Goal: Ask a question

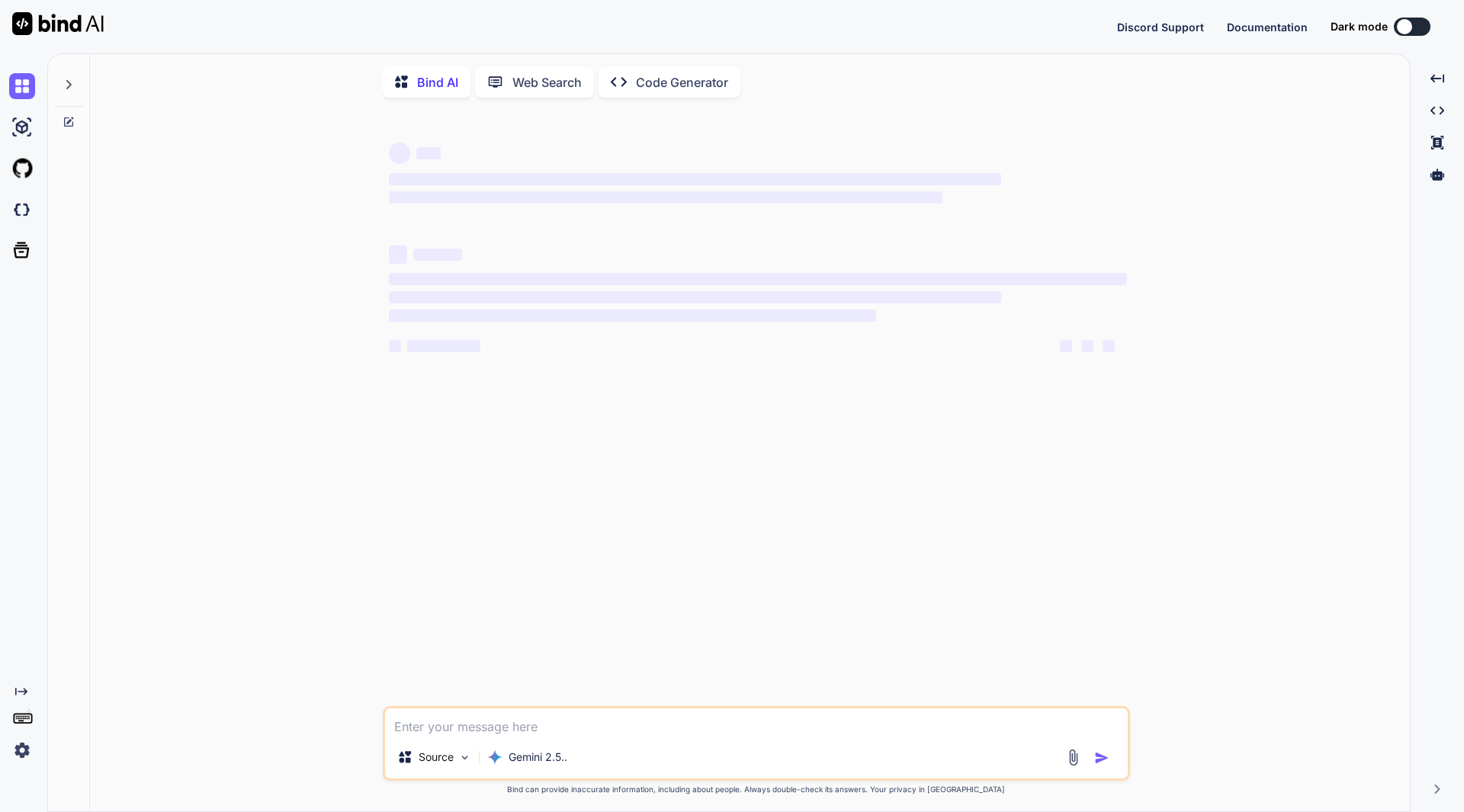
click at [460, 728] on textarea at bounding box center [757, 722] width 743 height 28
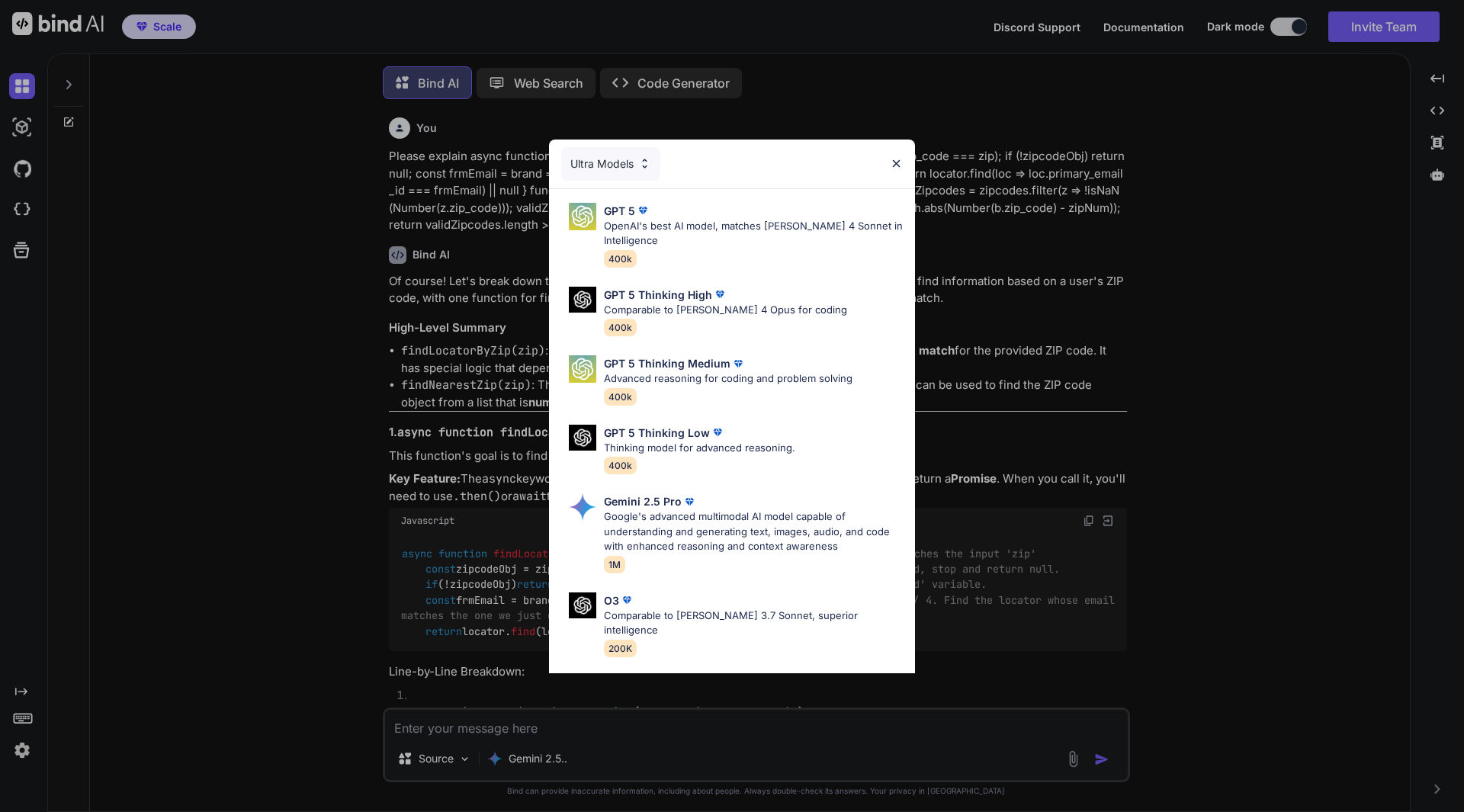
scroll to position [7, 0]
click at [898, 163] on img at bounding box center [897, 163] width 13 height 13
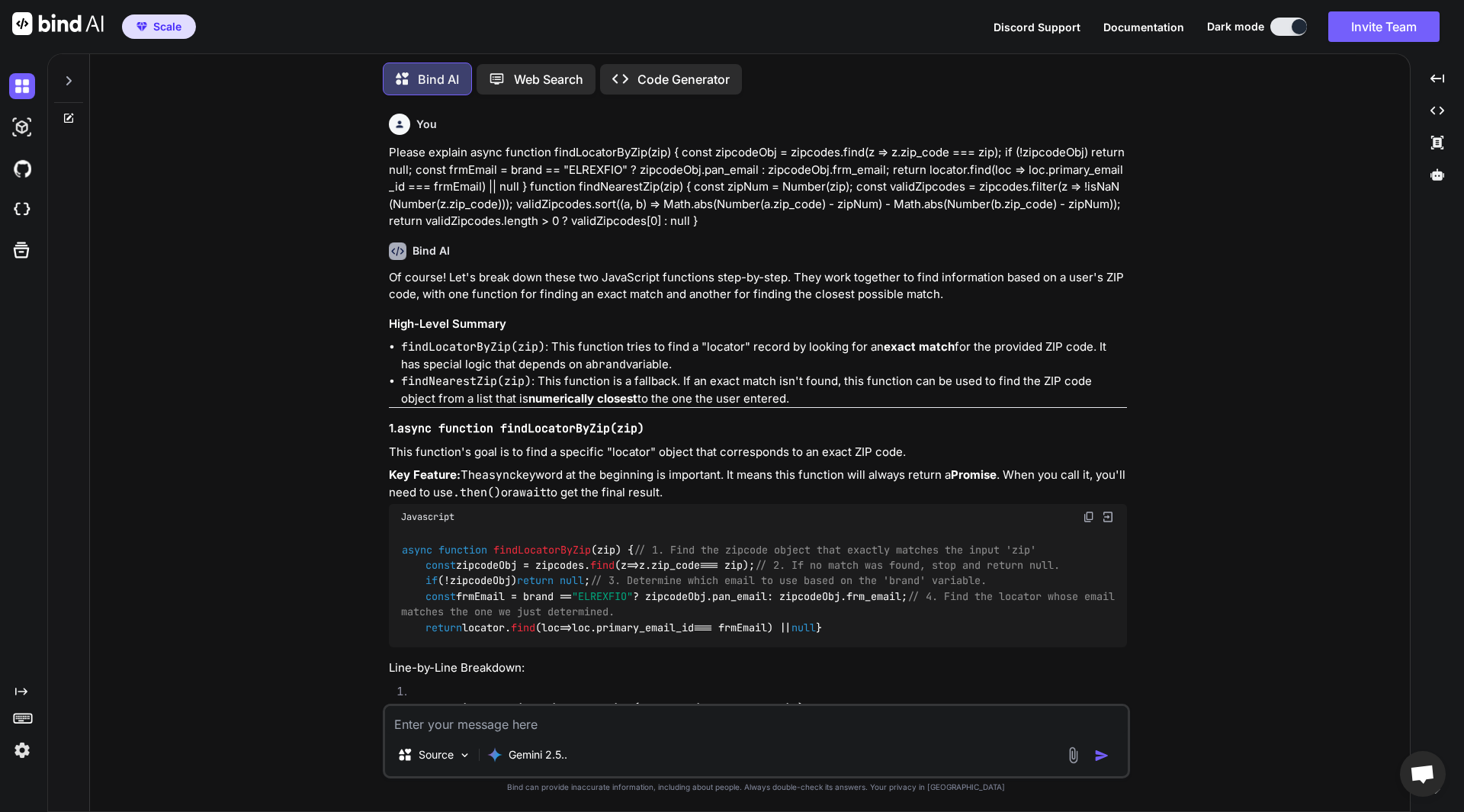
click at [71, 79] on icon at bounding box center [69, 81] width 6 height 9
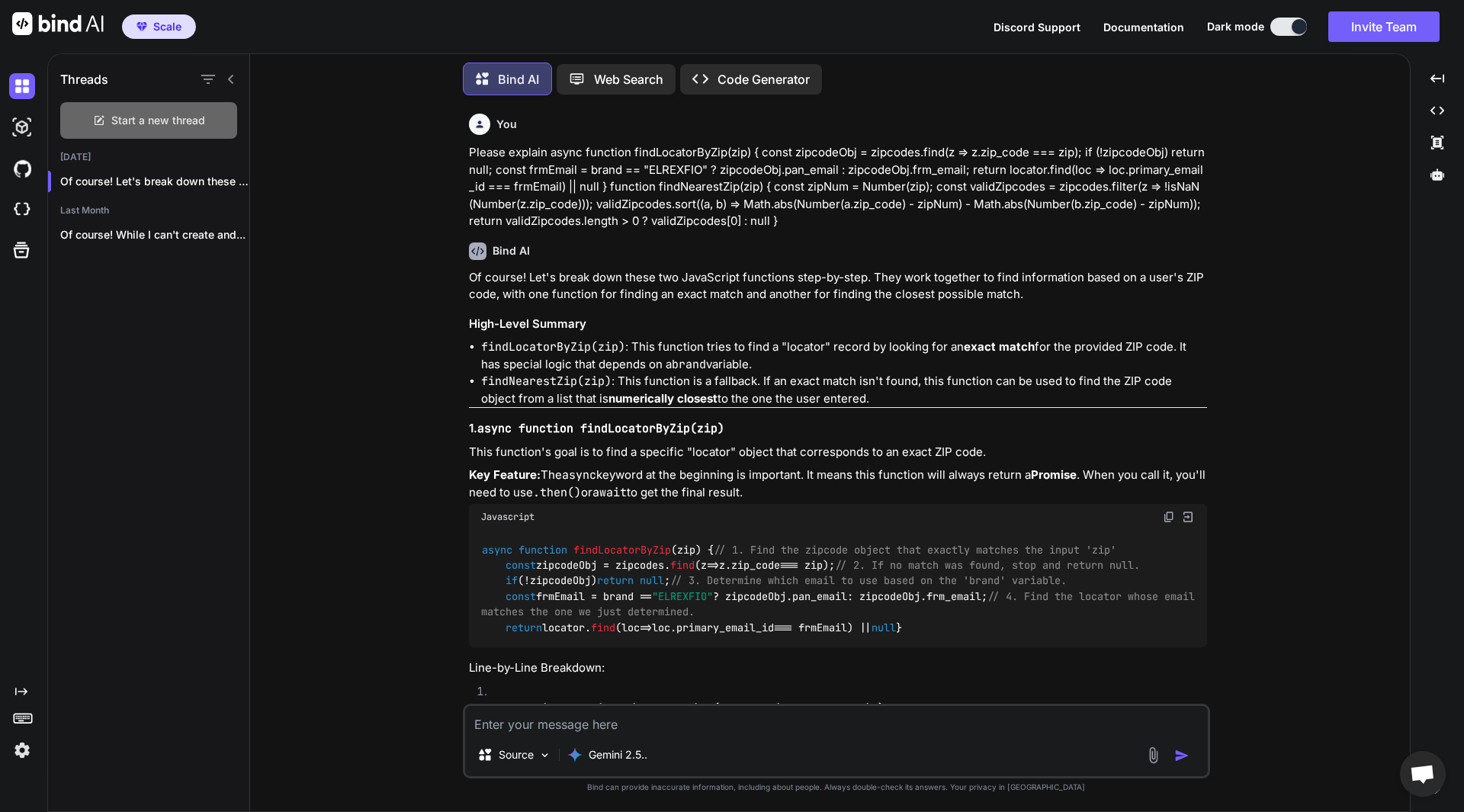
click at [170, 120] on span "Start a new thread" at bounding box center [158, 121] width 94 height 15
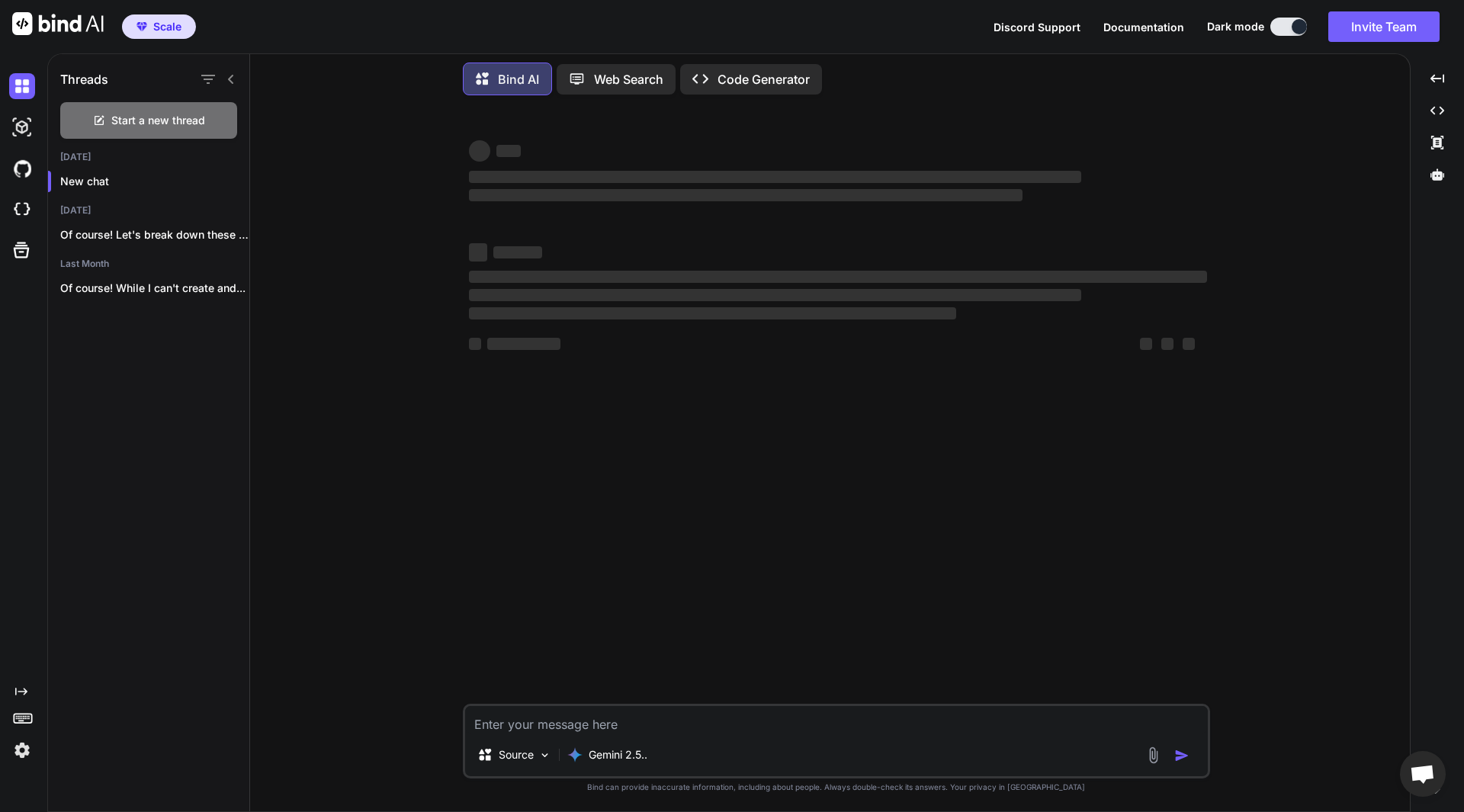
type textarea "x"
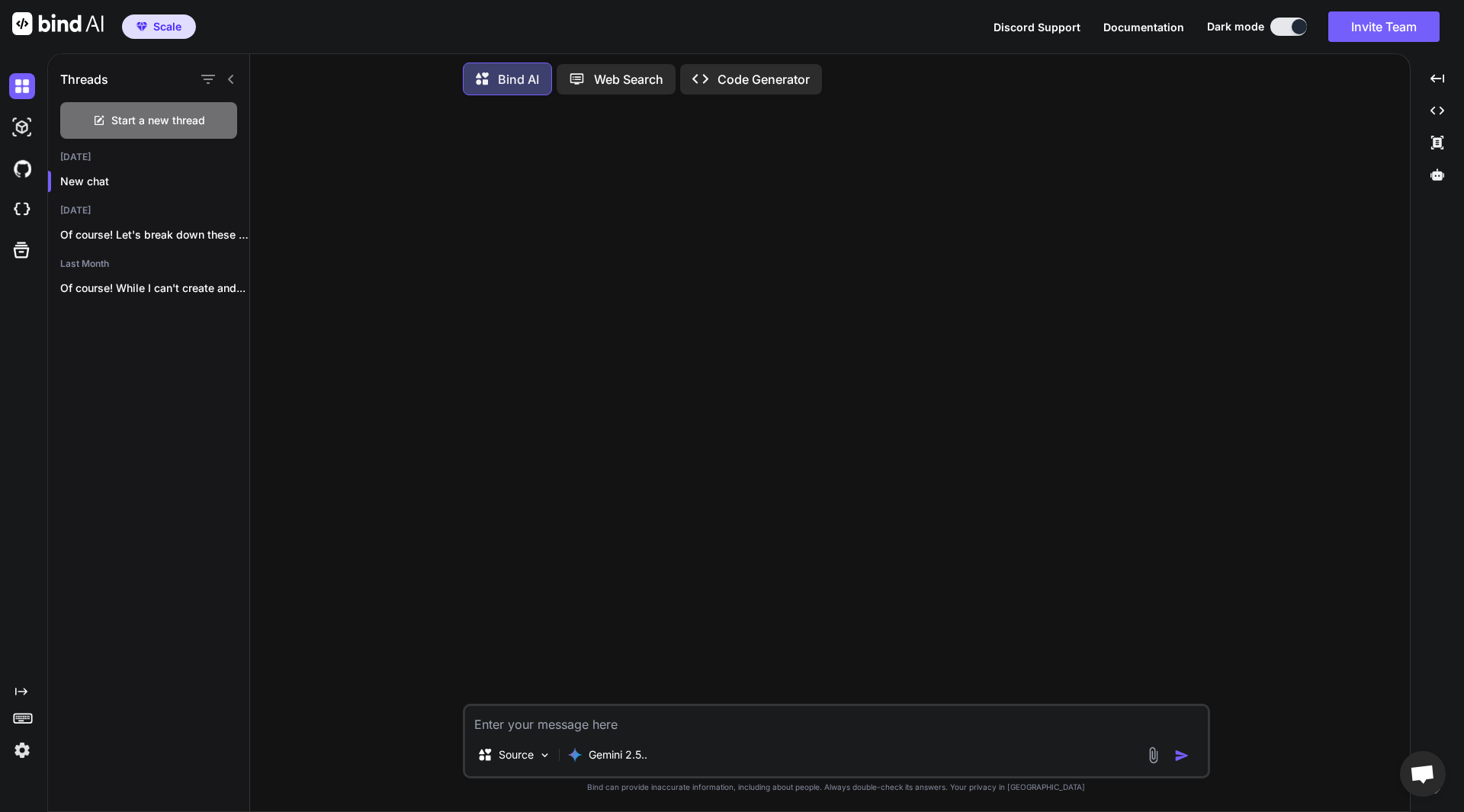
click at [610, 718] on textarea at bounding box center [836, 720] width 743 height 28
type textarea "W"
type textarea "x"
type textarea "Wh"
type textarea "x"
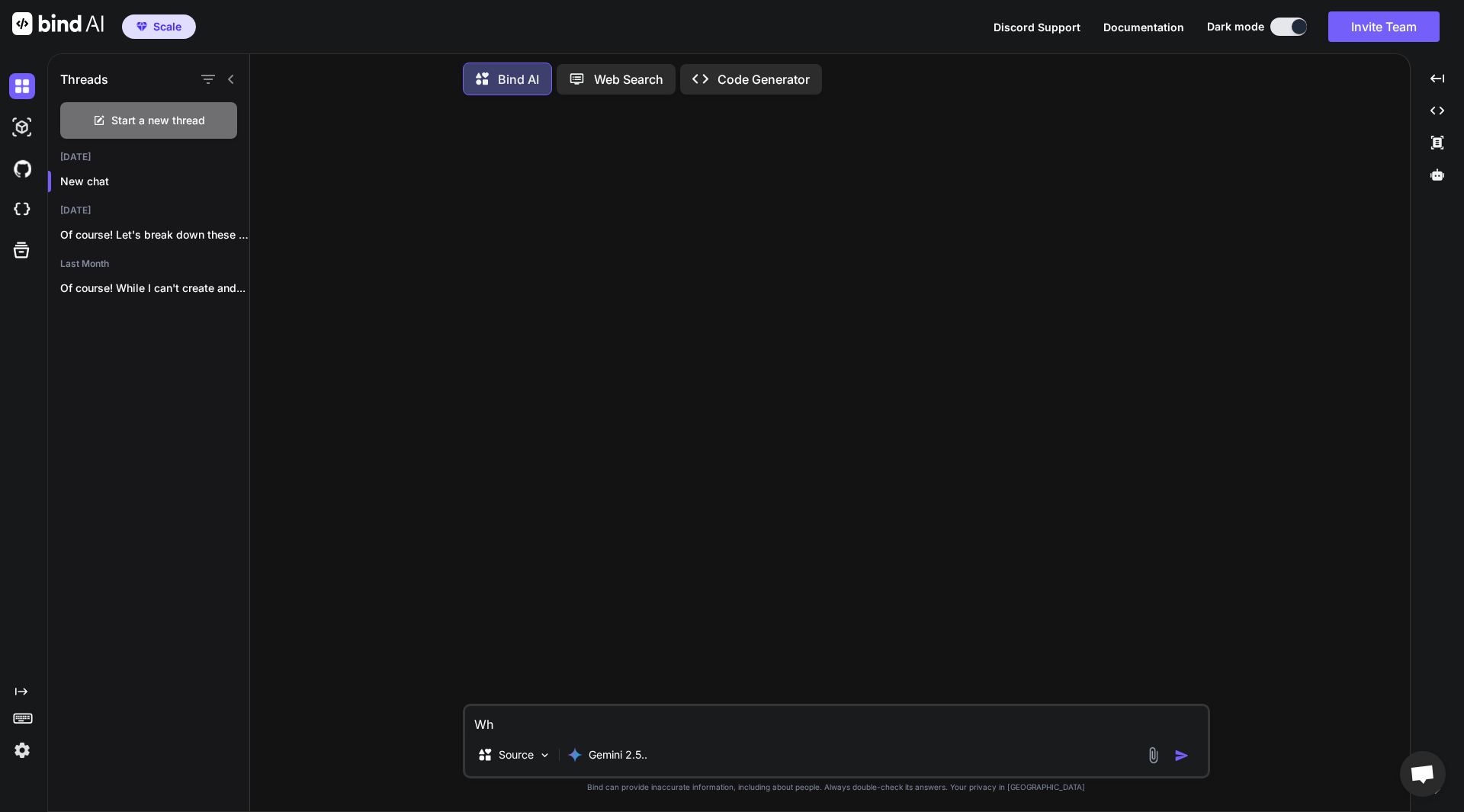
type textarea "Wha"
type textarea "x"
type textarea "What"
type textarea "x"
type textarea "What"
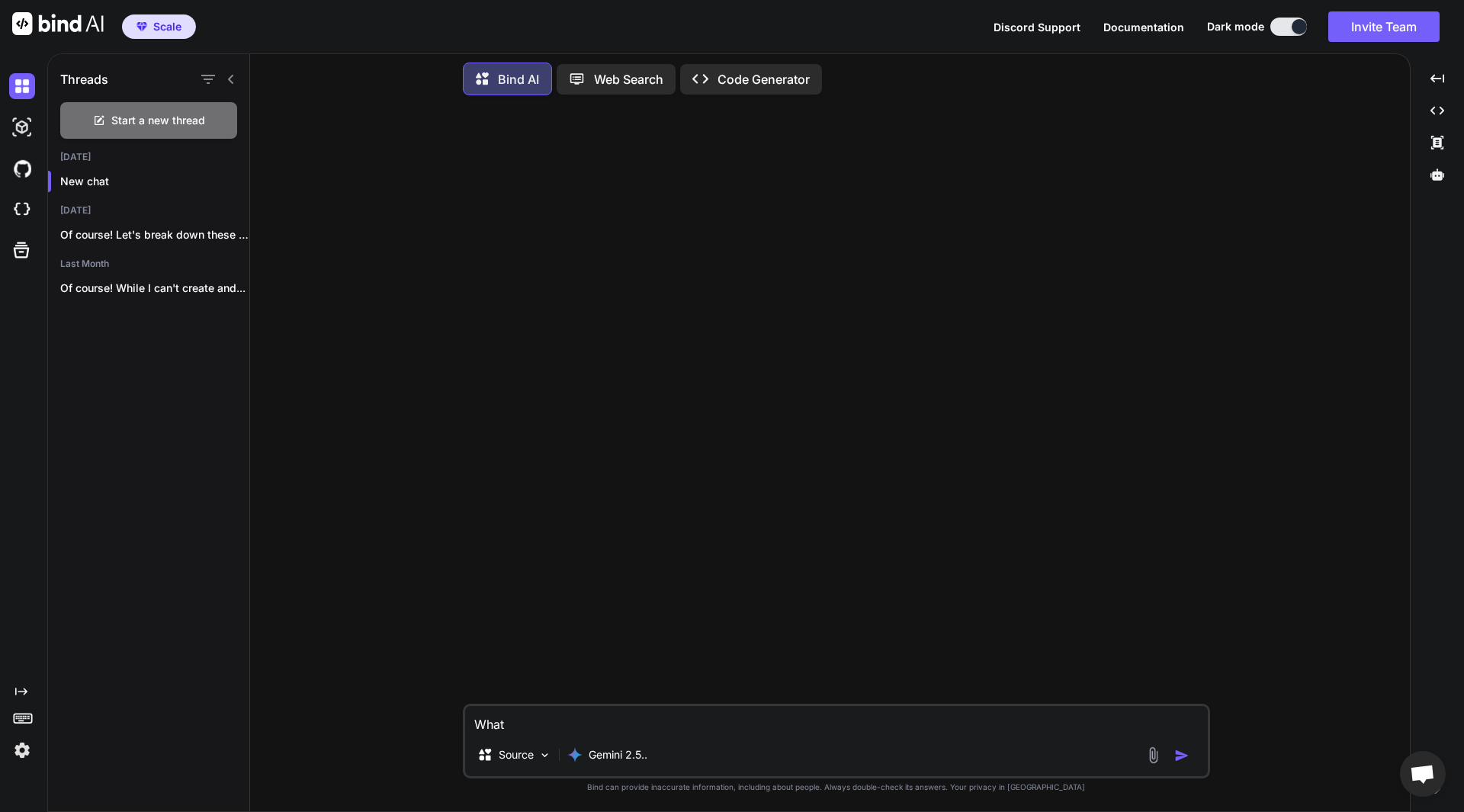
type textarea "x"
type textarea "What u"
type textarea "x"
type textarea "What us"
type textarea "x"
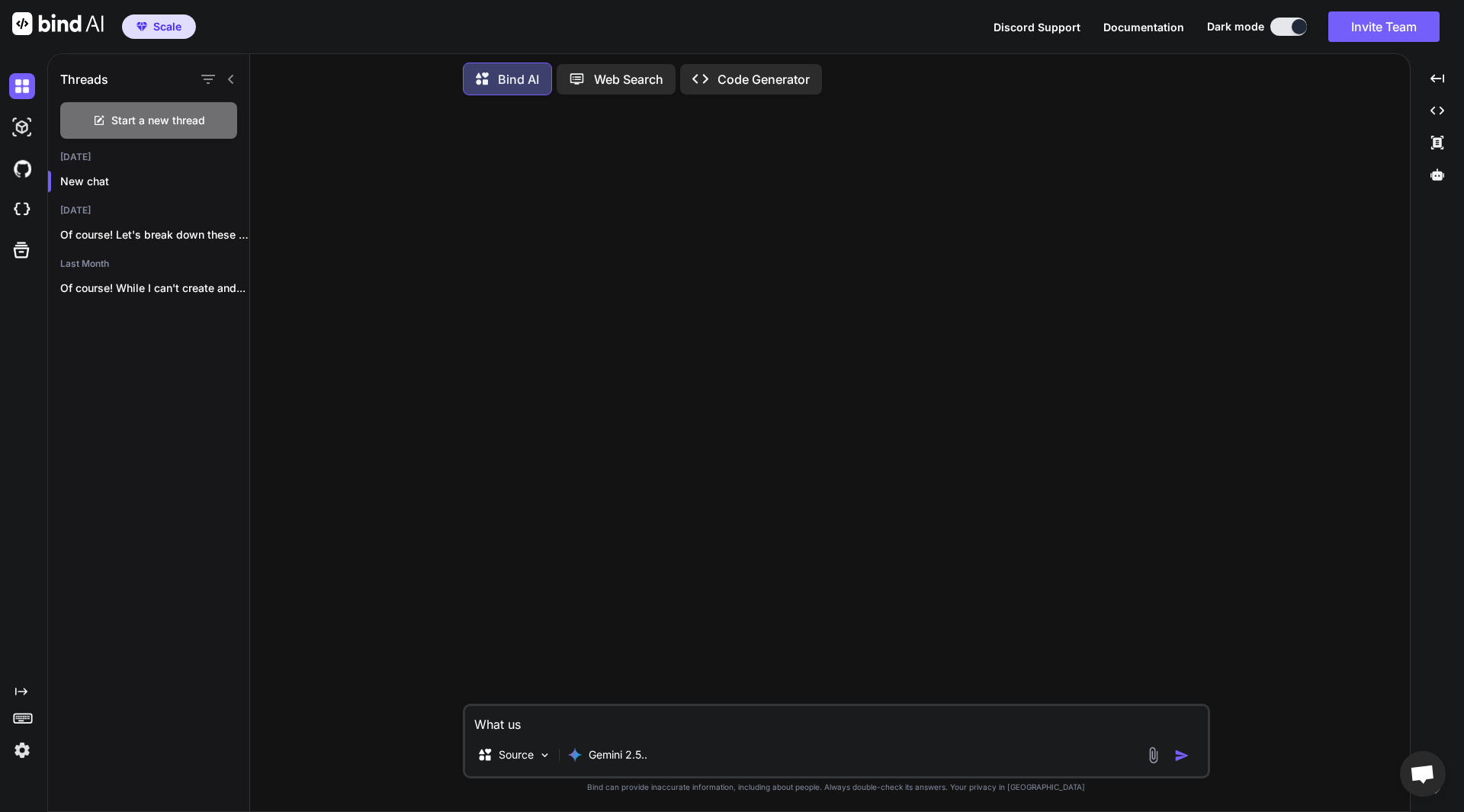
type textarea "What us"
type textarea "x"
type textarea "What us"
type textarea "x"
type textarea "What u"
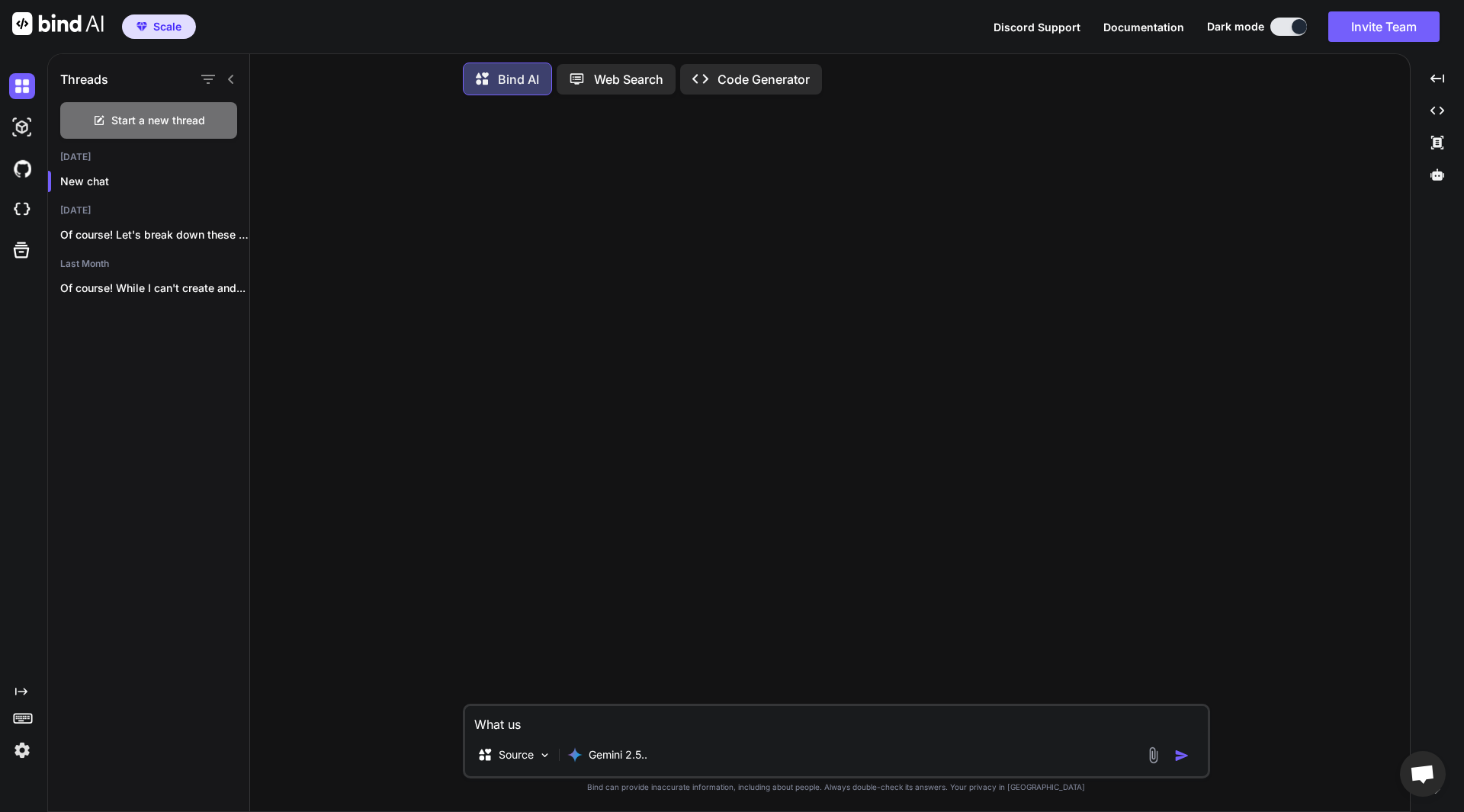
type textarea "x"
type textarea "What"
type textarea "x"
type textarea "What i"
type textarea "x"
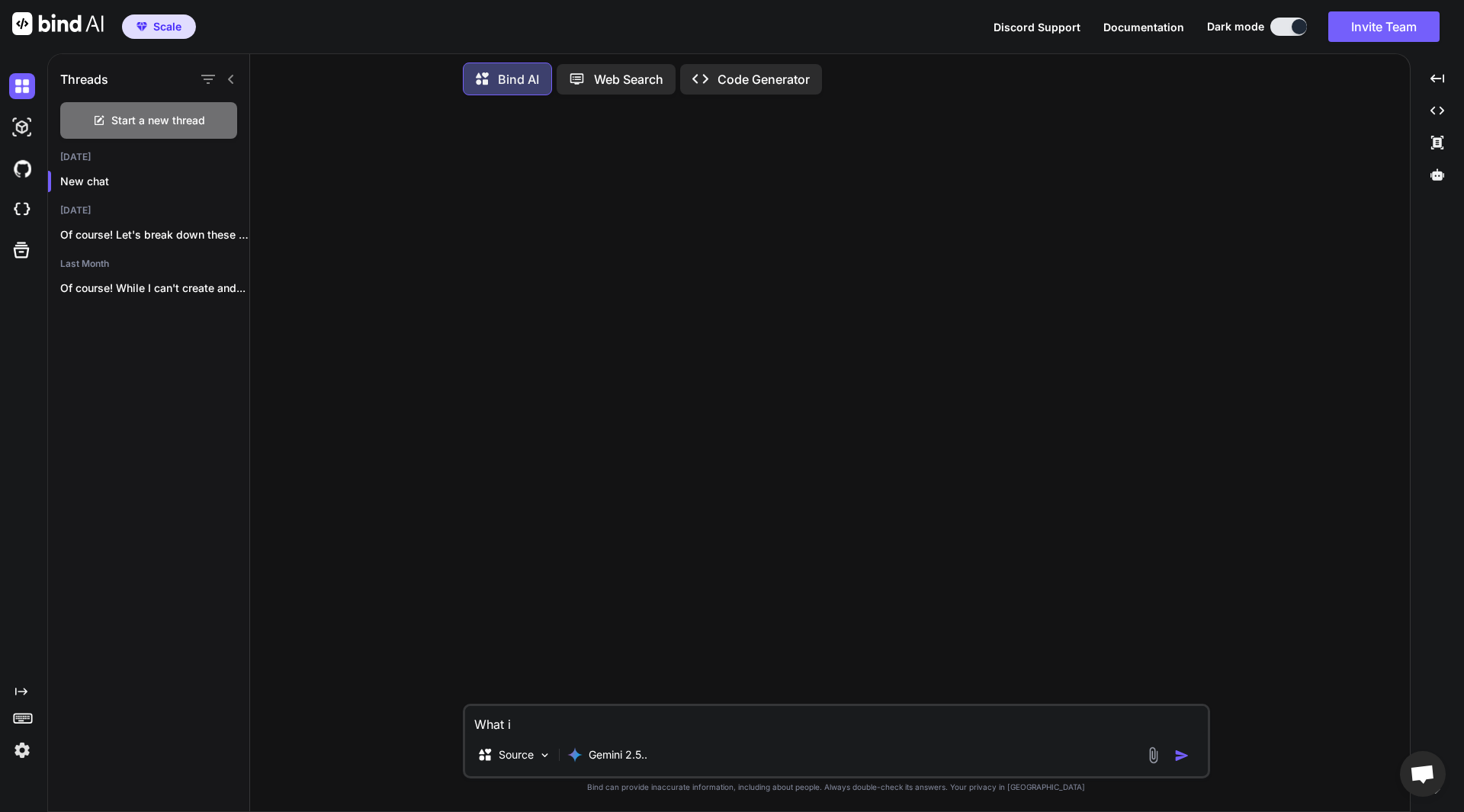
type textarea "What is"
type textarea "x"
type textarea "What is"
type textarea "x"
paste textarea "Google Search Console"
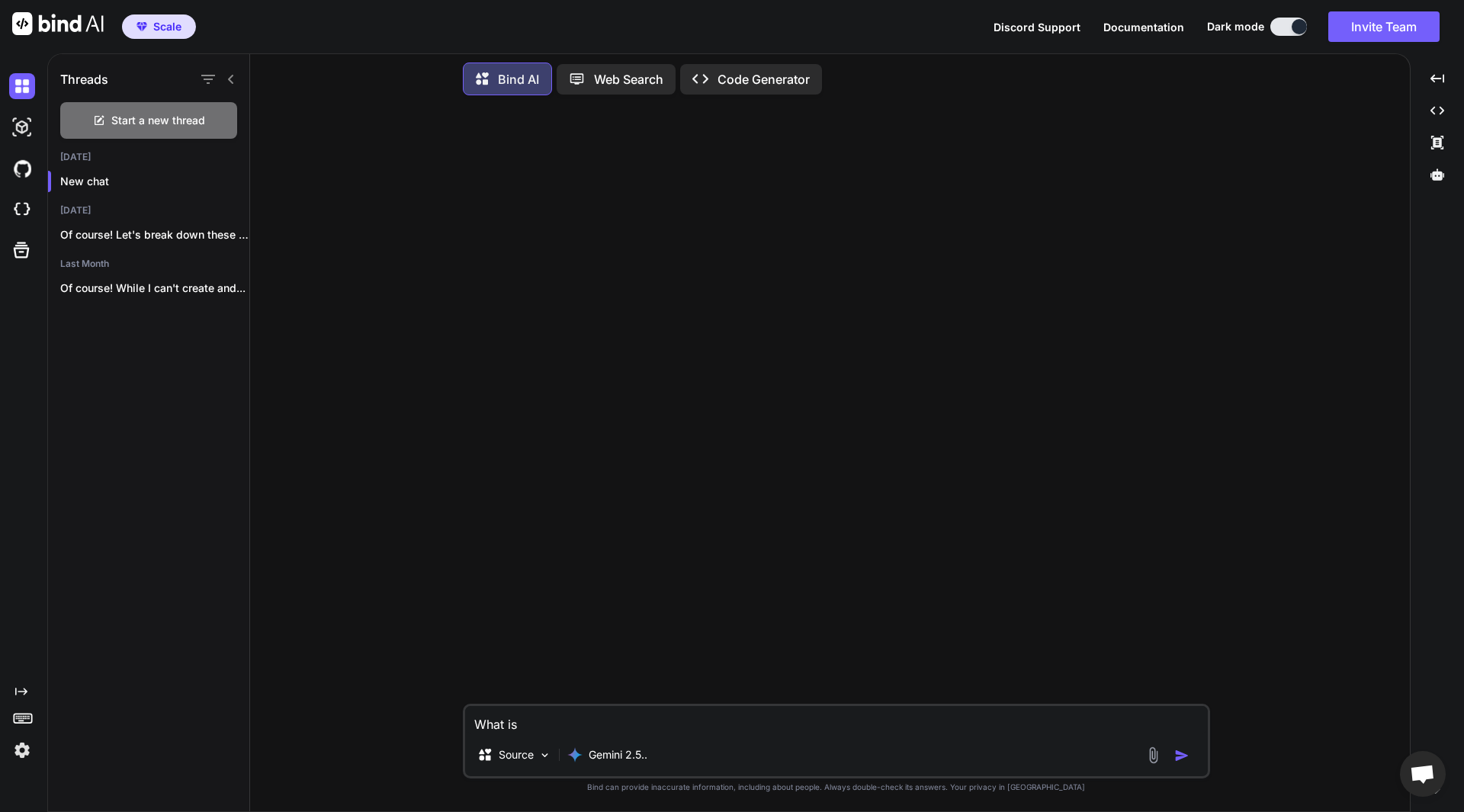
type textarea "What is Google Search Console"
type textarea "x"
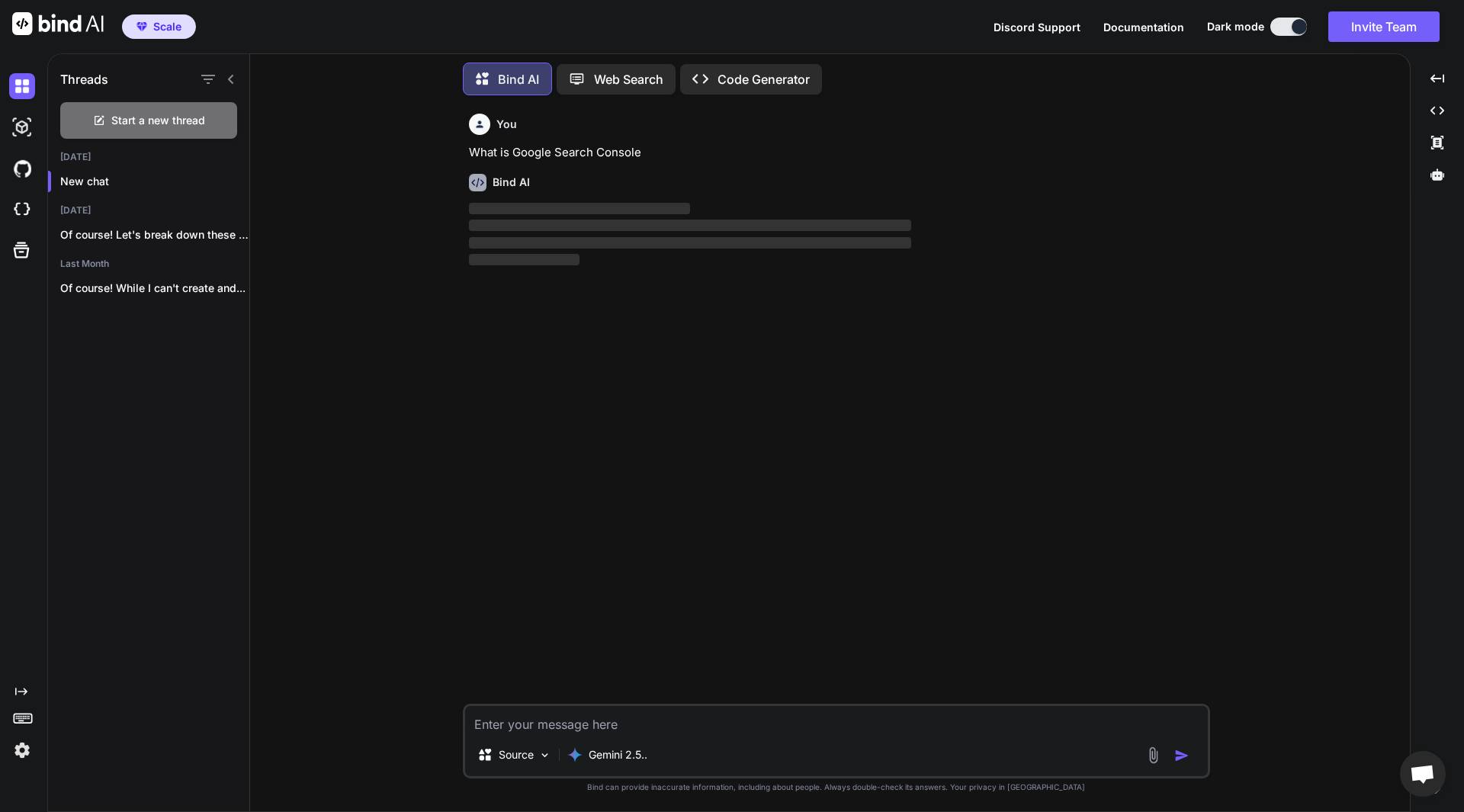
click at [613, 82] on p "Web Search" at bounding box center [628, 80] width 70 height 19
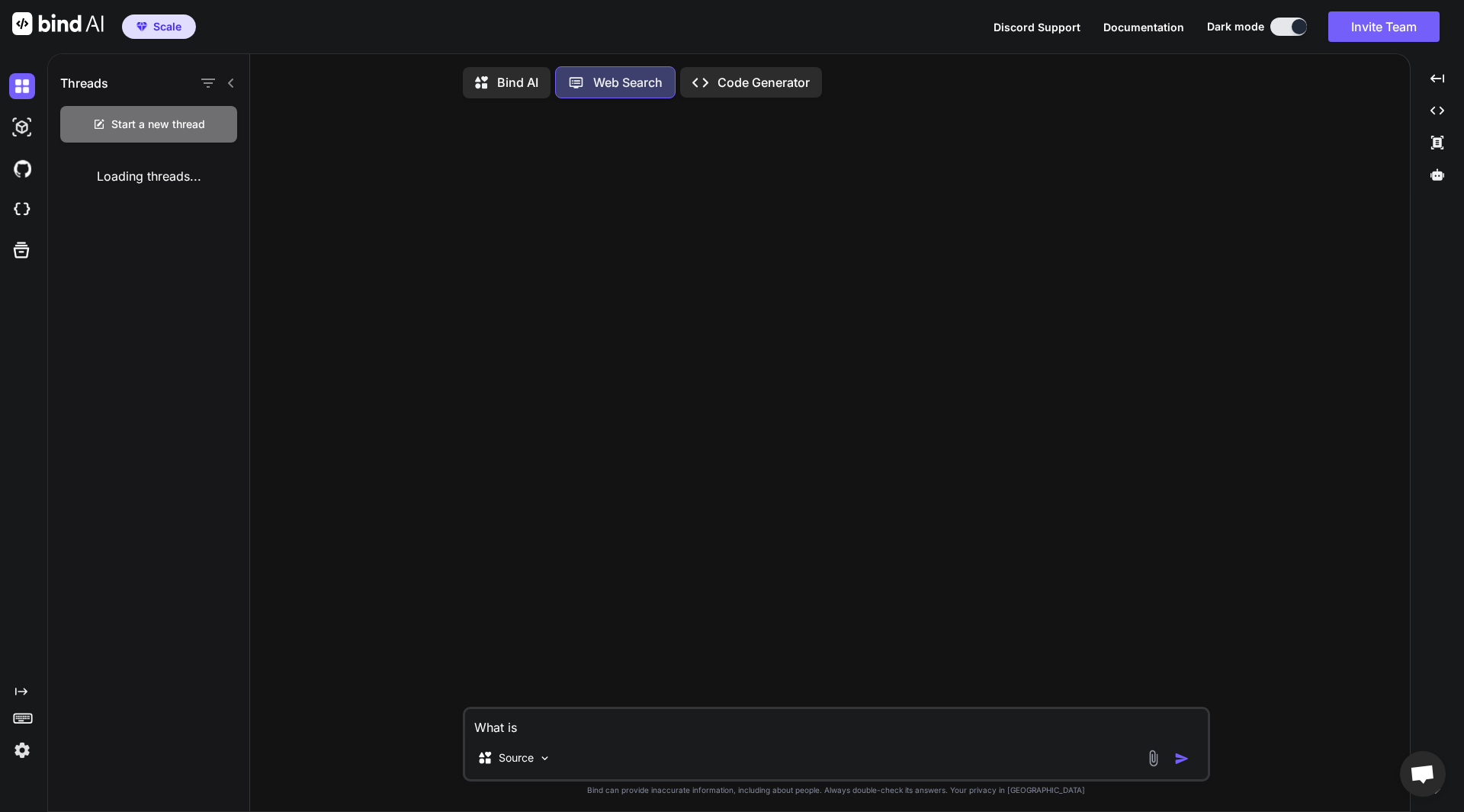
scroll to position [6, 0]
click at [540, 78] on div "Bind AI" at bounding box center [507, 80] width 87 height 32
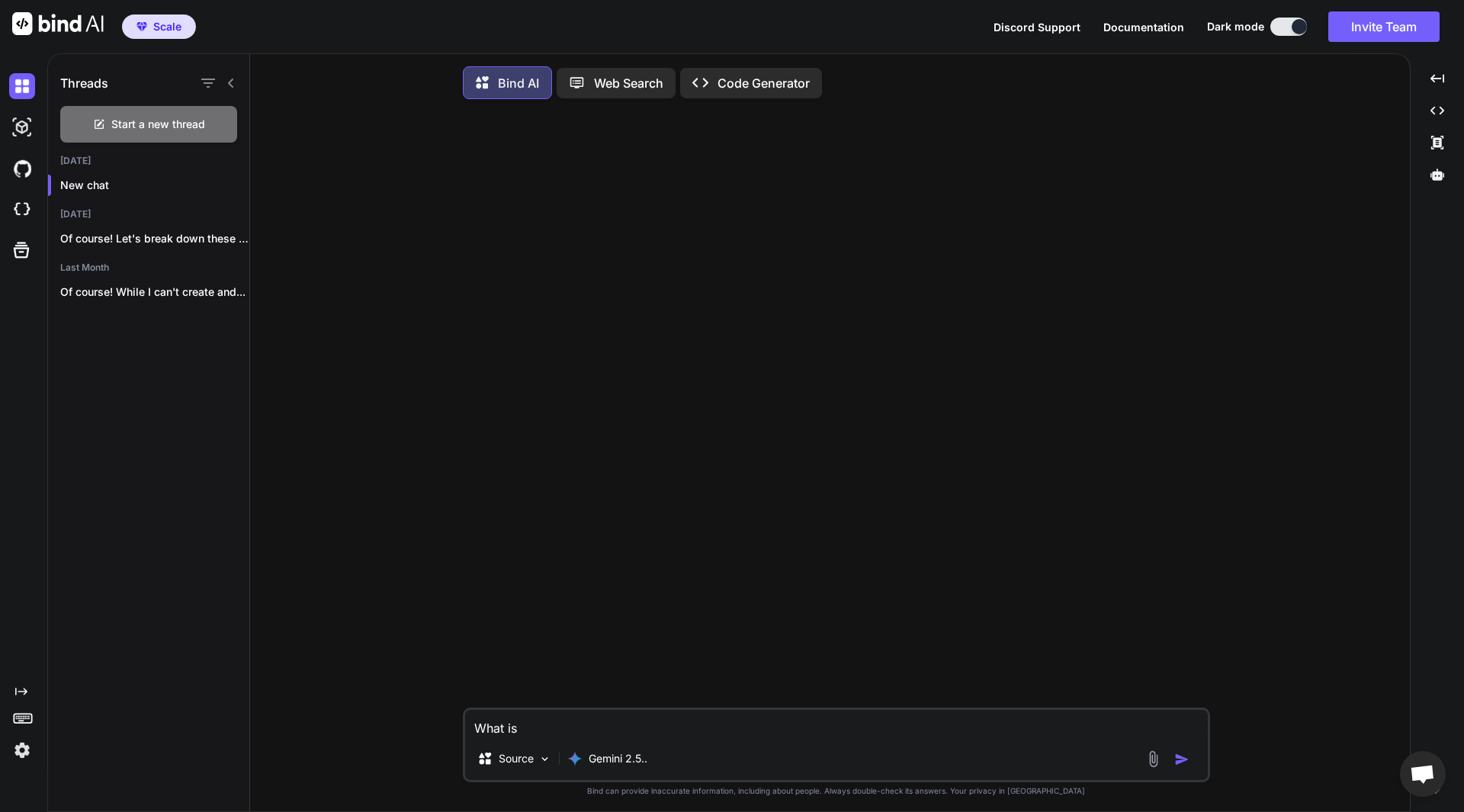
type textarea "x"
type textarea "What is Google Search Console"
type textarea "x"
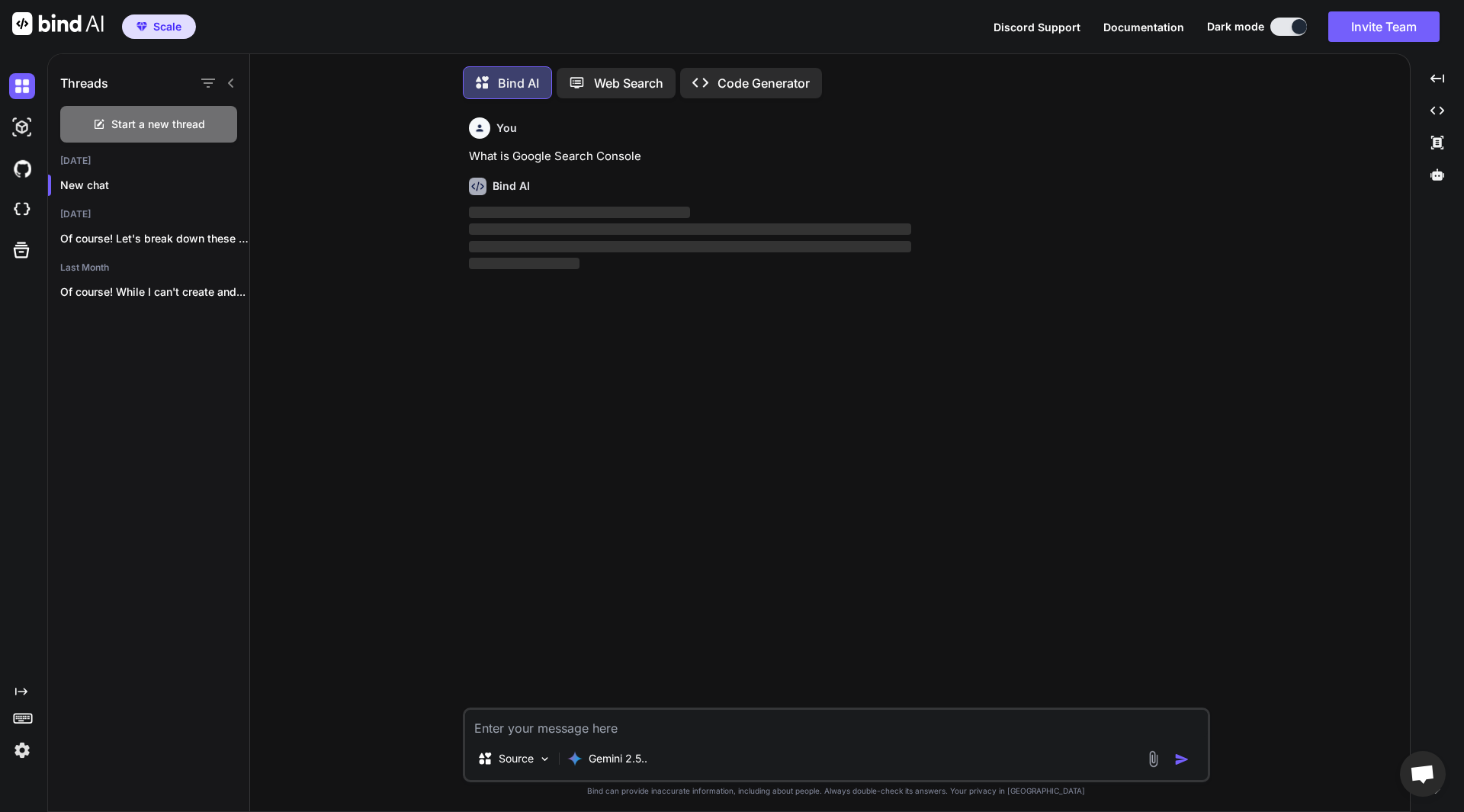
scroll to position [7, 0]
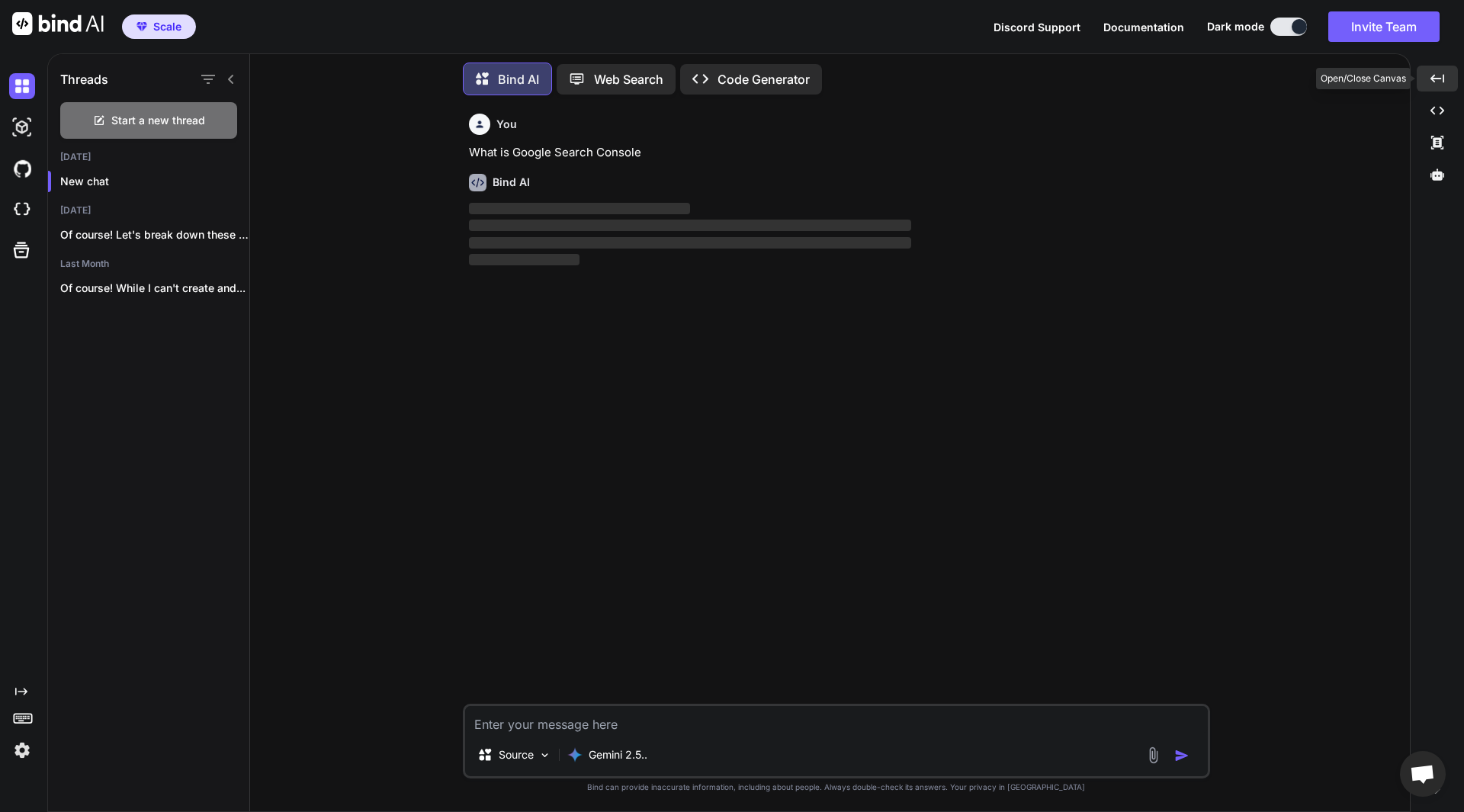
click at [1432, 79] on icon at bounding box center [1437, 78] width 14 height 8
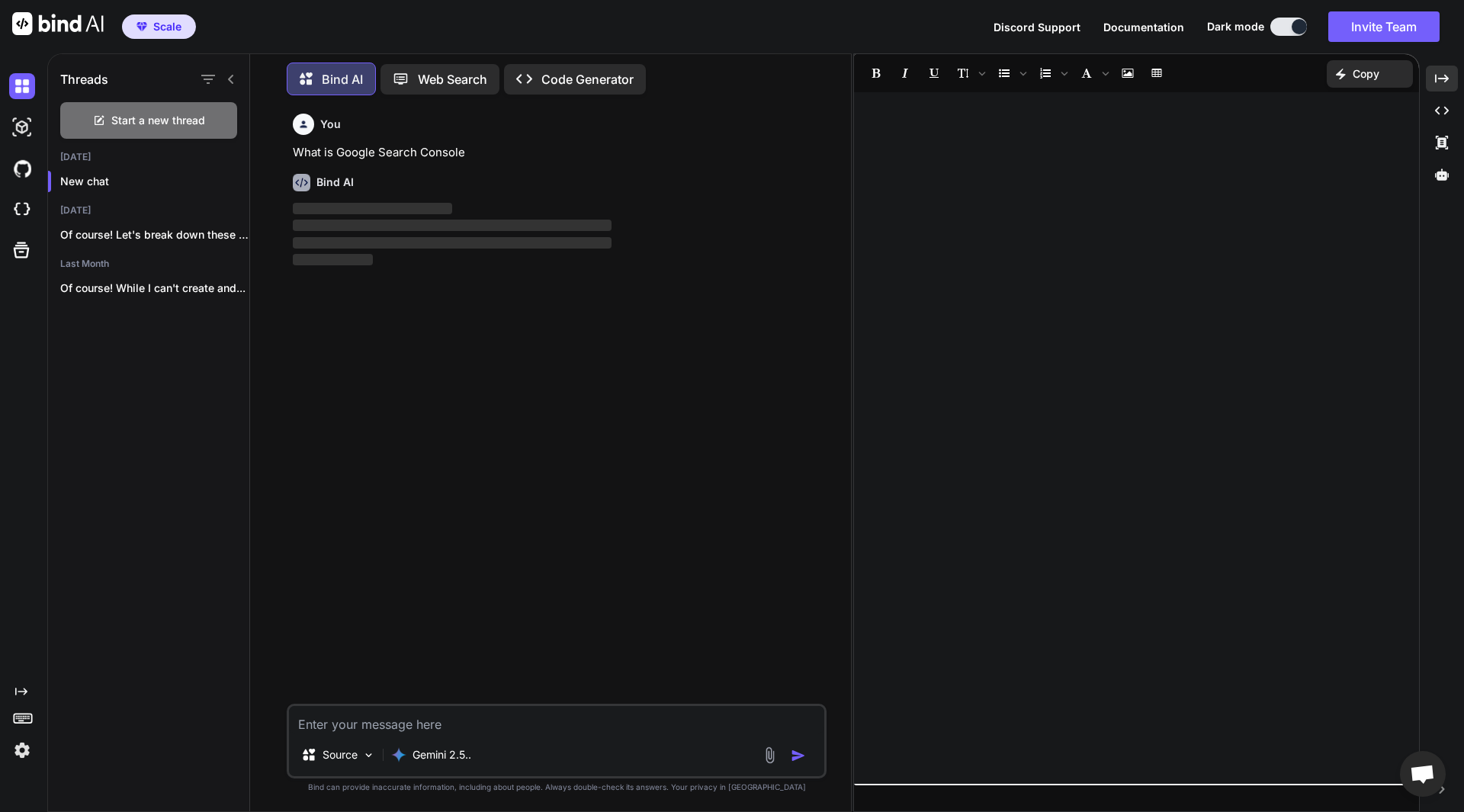
type textarea "x"
click at [1445, 81] on icon at bounding box center [1442, 78] width 14 height 8
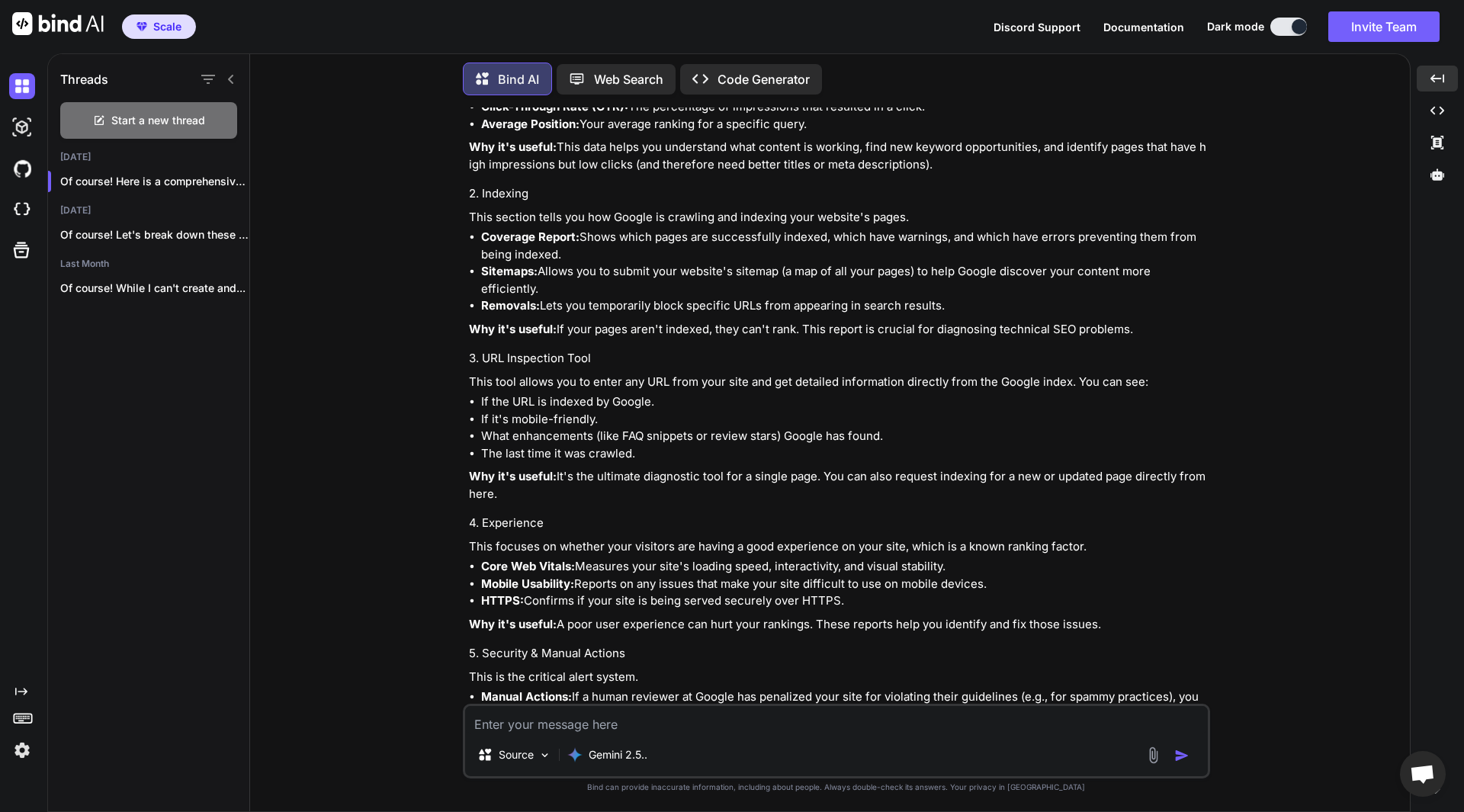
scroll to position [839, 0]
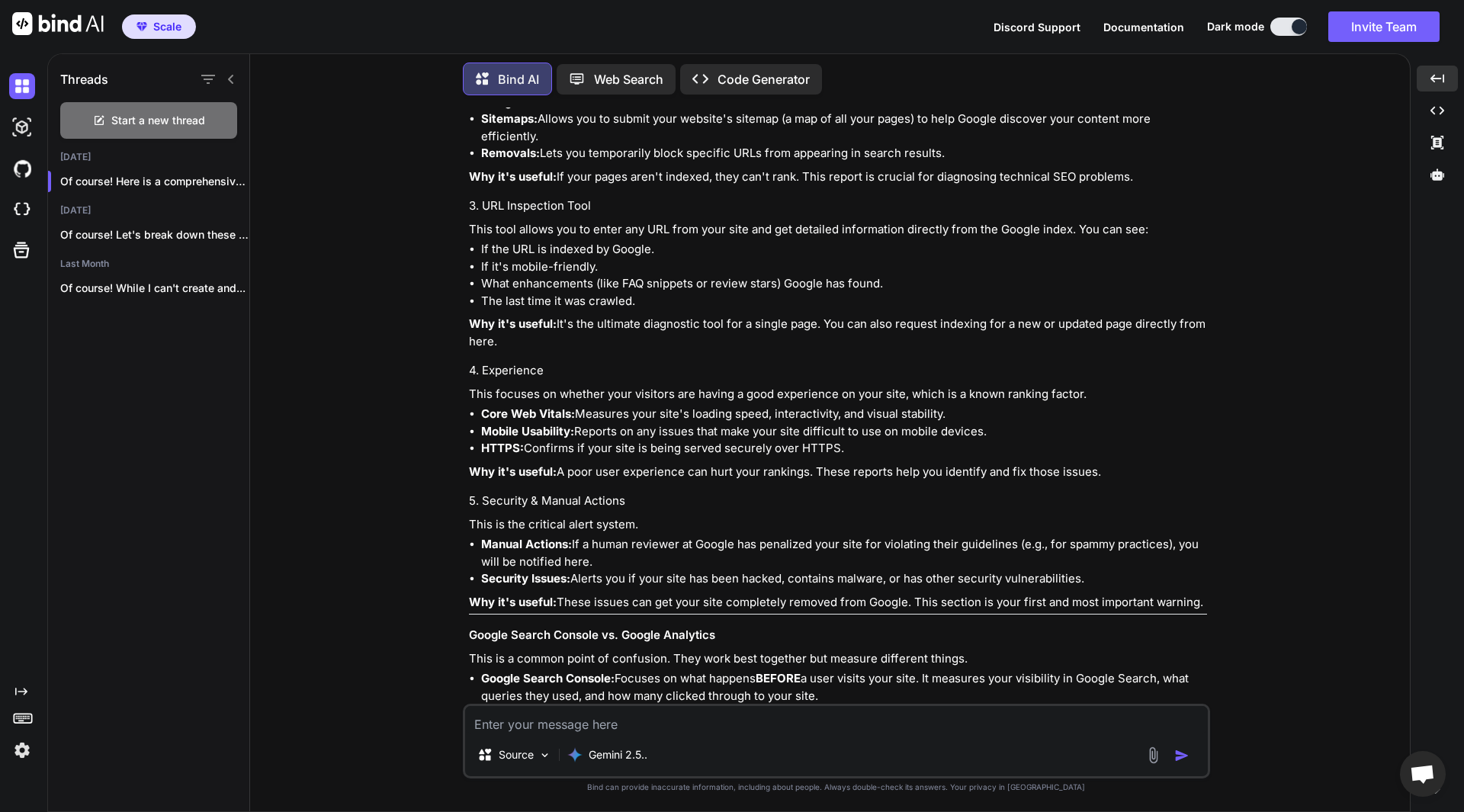
click at [1277, 36] on div "Discord Support Documentation Dark mode Invite Team Created with Pixso." at bounding box center [1223, 26] width 459 height 31
click at [1280, 27] on button at bounding box center [1289, 27] width 36 height 19
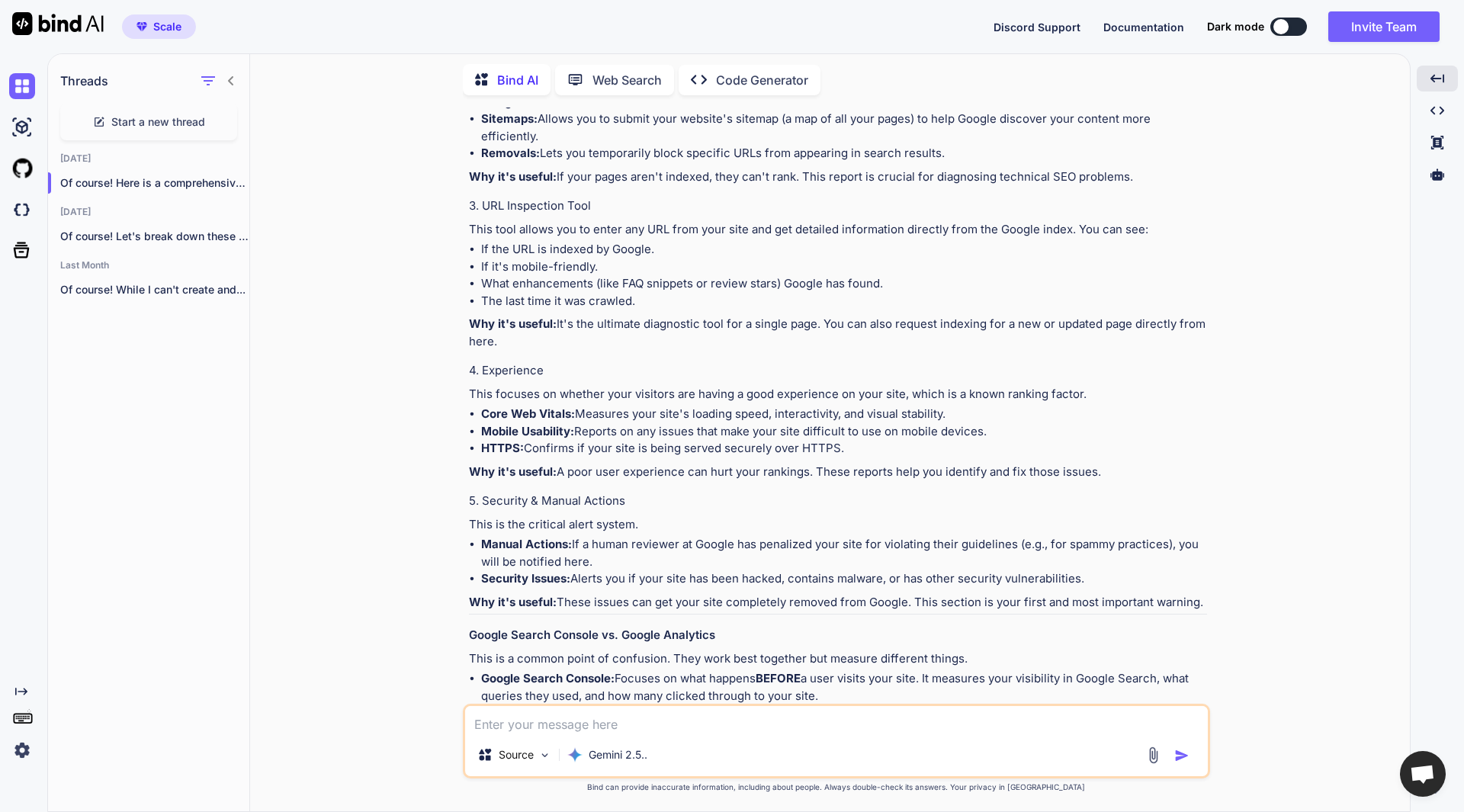
scroll to position [6, 0]
click at [17, 132] on img at bounding box center [22, 127] width 26 height 26
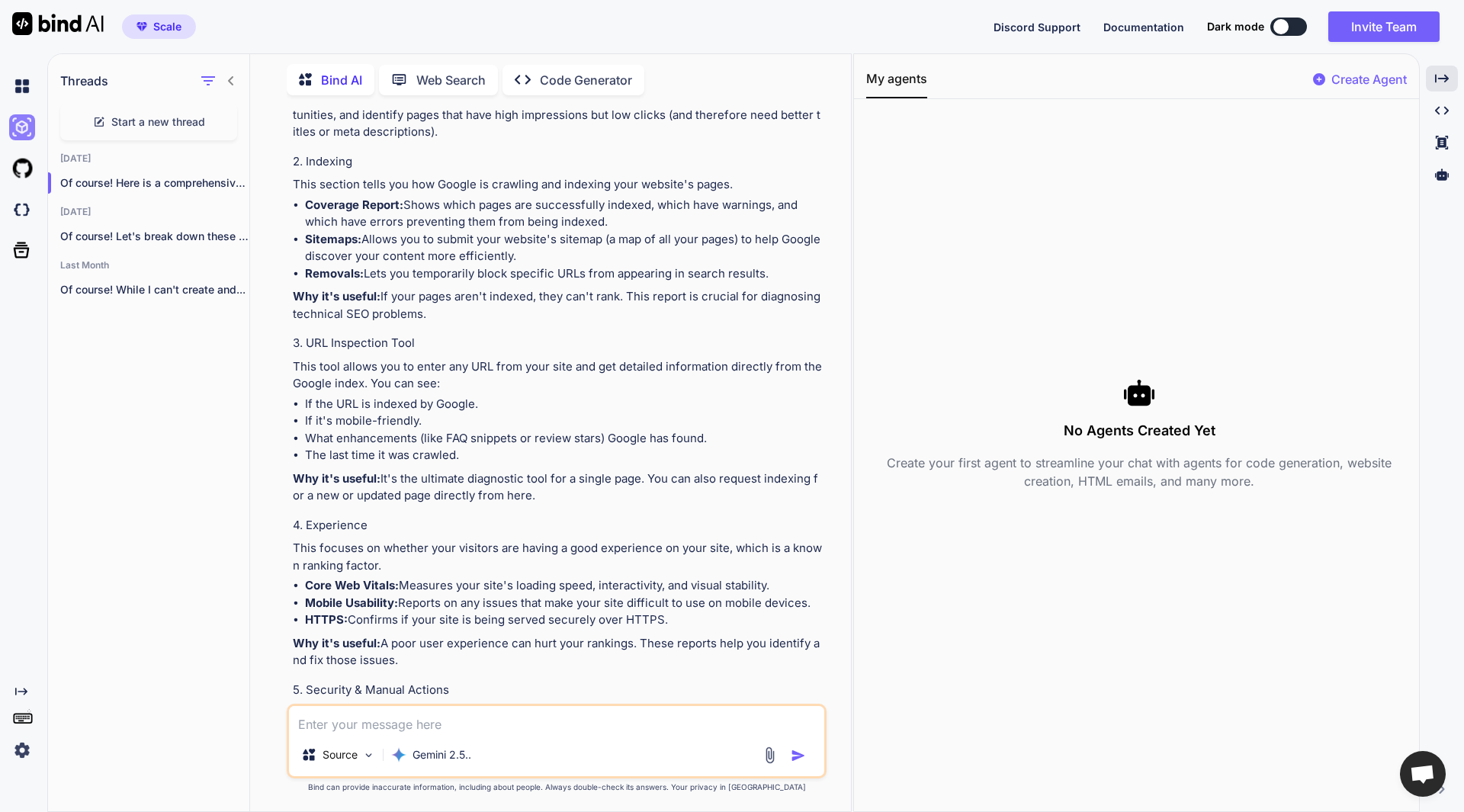
scroll to position [959, 0]
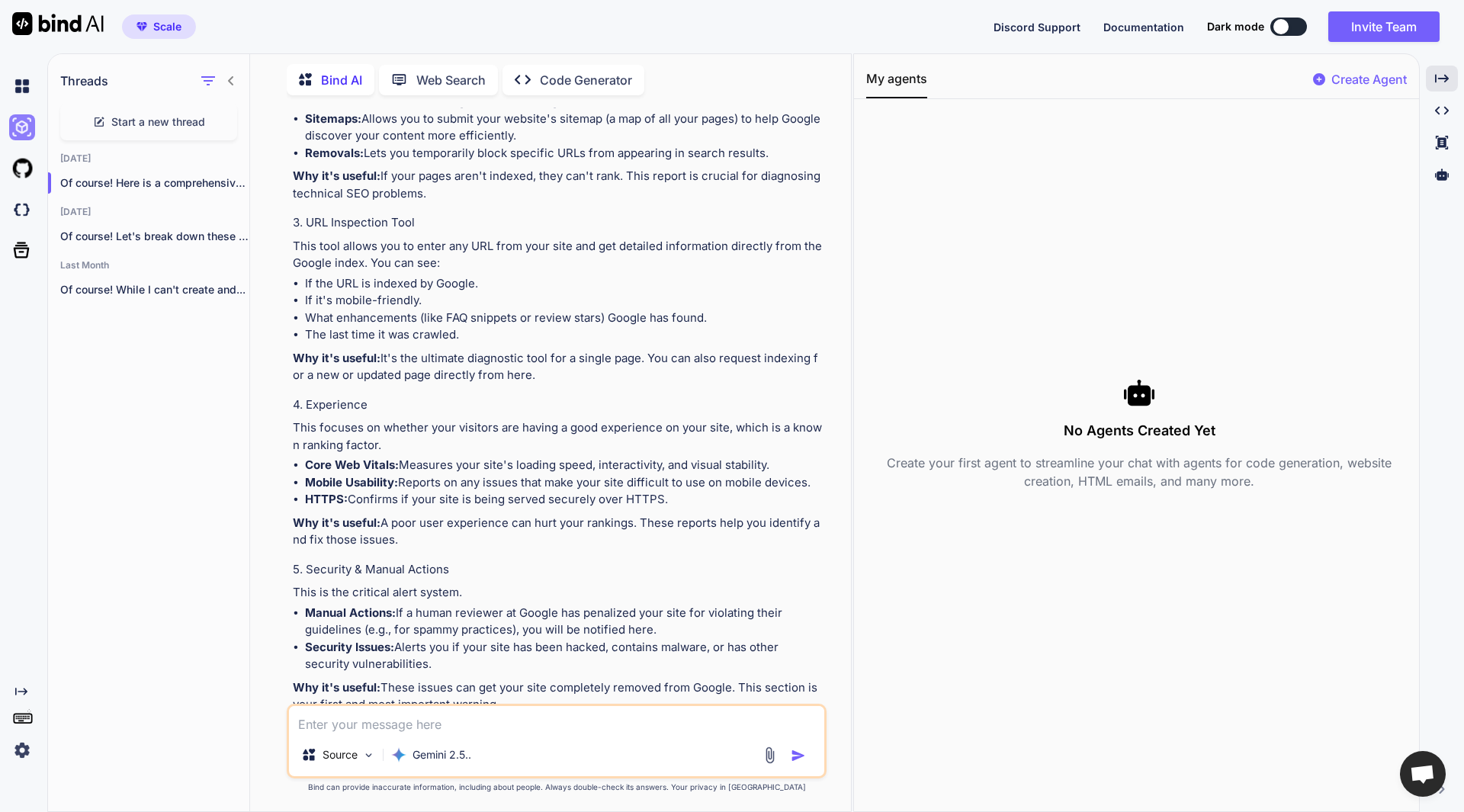
click at [17, 132] on img at bounding box center [22, 127] width 26 height 26
click at [1435, 79] on icon "Created with Pixso." at bounding box center [1442, 78] width 14 height 14
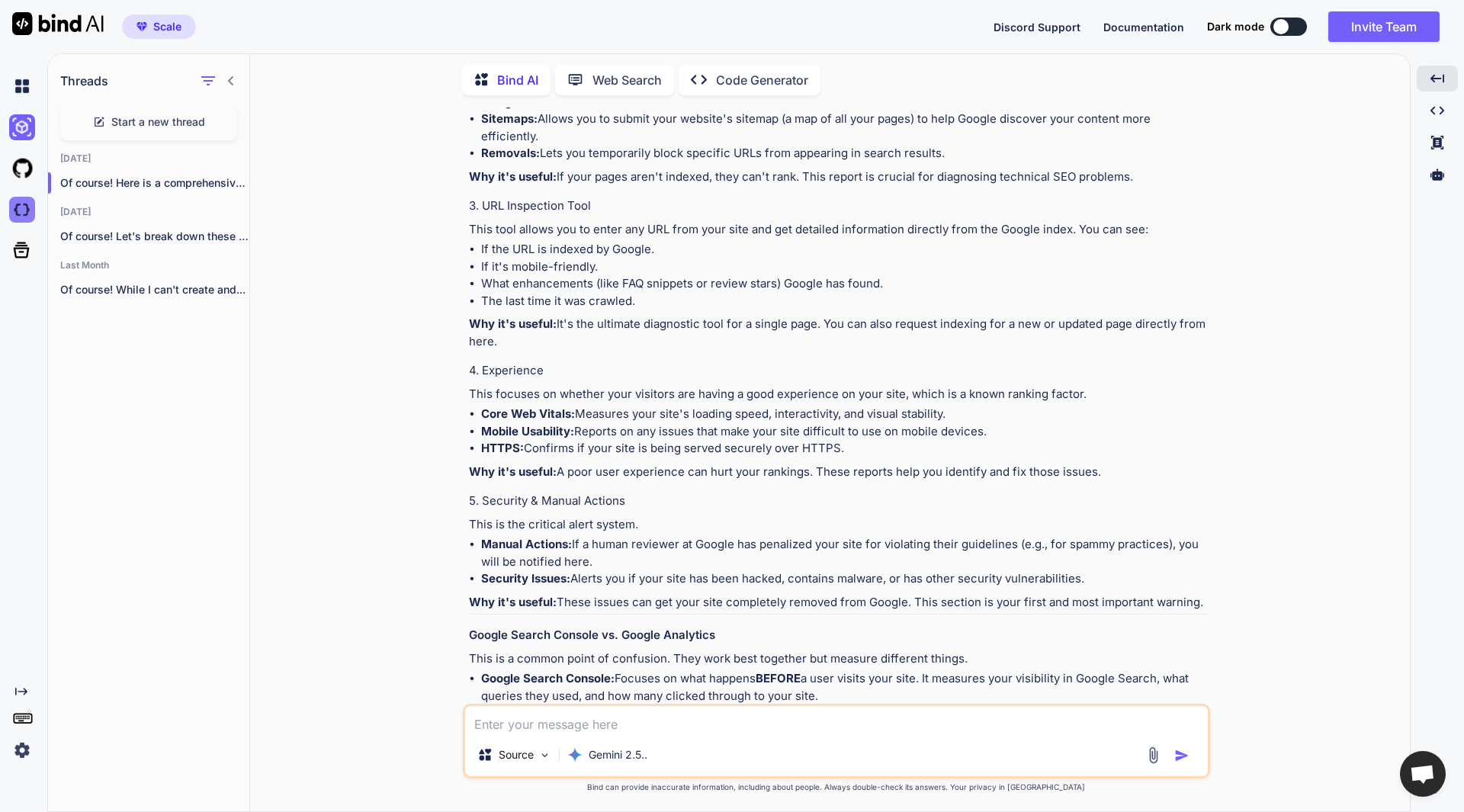
click at [15, 212] on img at bounding box center [22, 210] width 26 height 26
click at [19, 250] on icon at bounding box center [21, 250] width 21 height 21
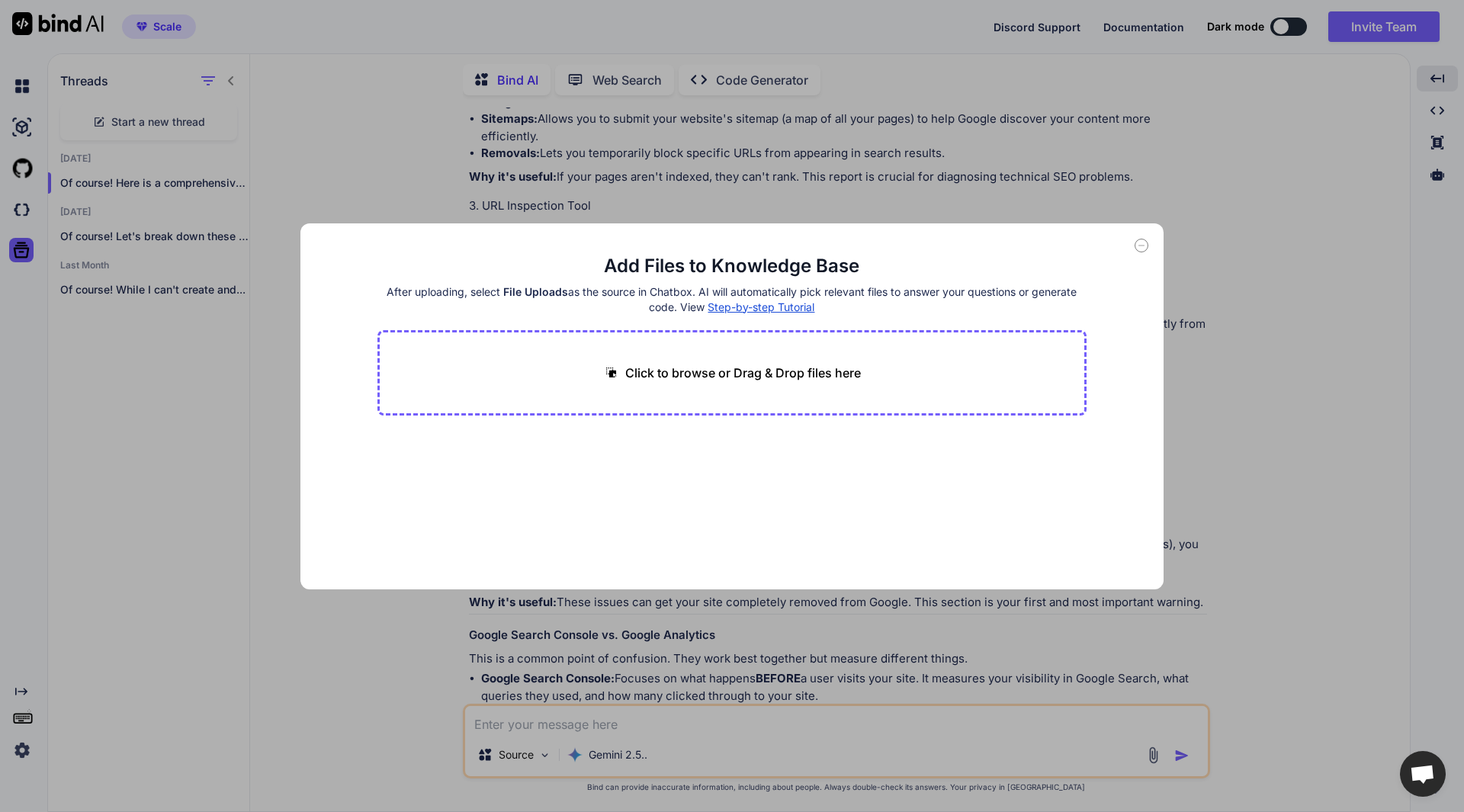
click at [1143, 247] on icon at bounding box center [1141, 245] width 14 height 14
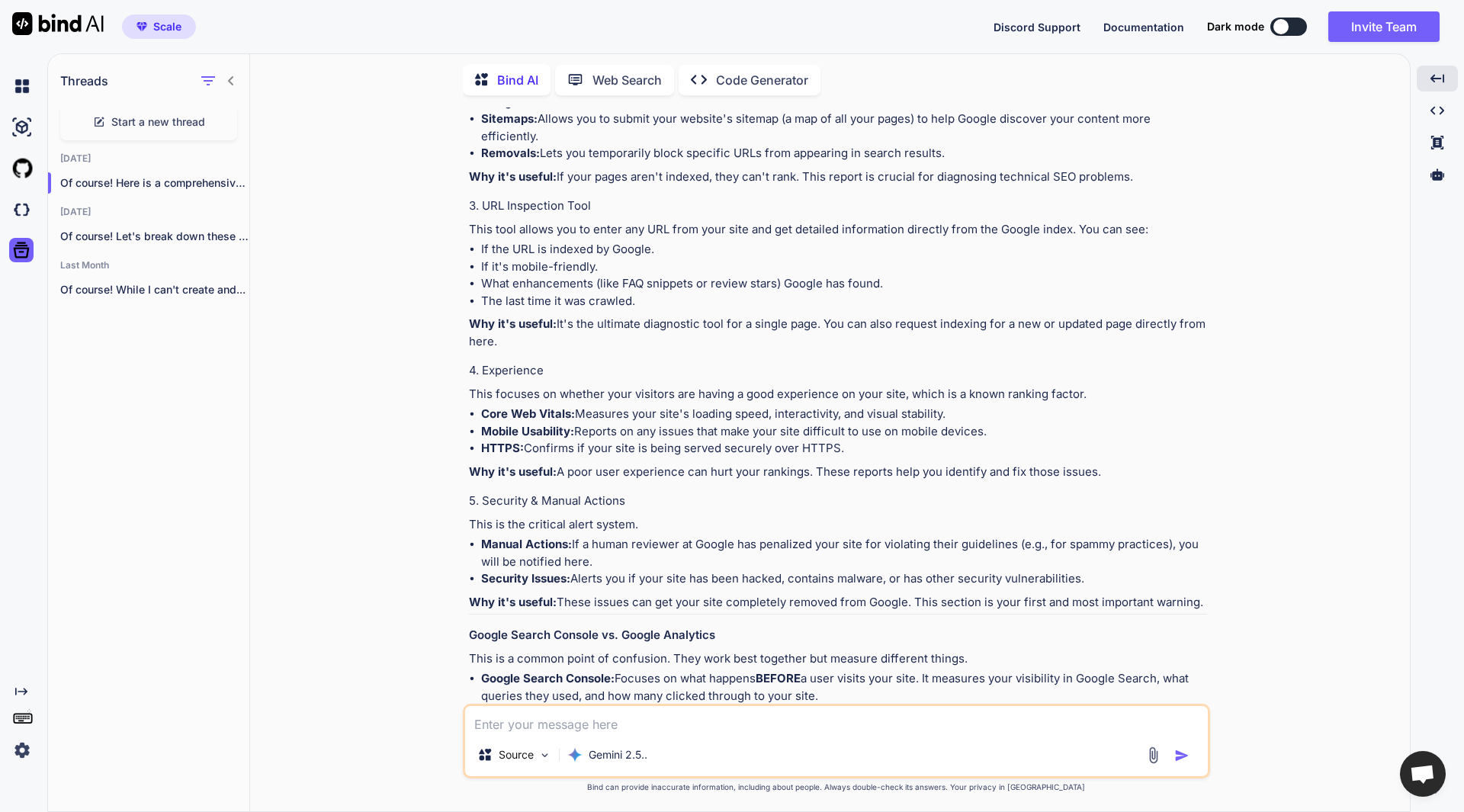
click at [1307, 348] on div "You What is Google Search Console Bind AI Of course! Here is a comprehensive ex…" at bounding box center [836, 459] width 1147 height 703
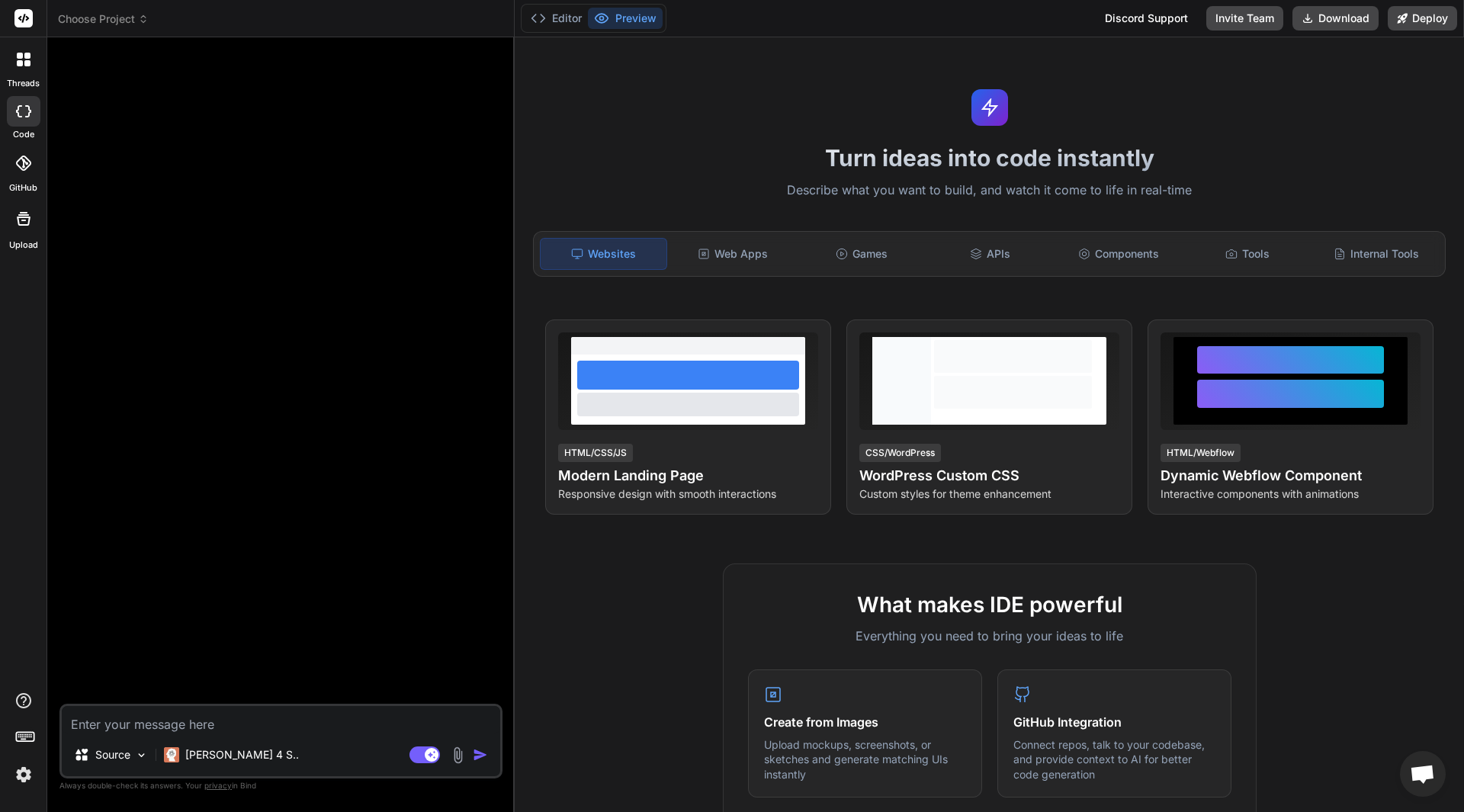
type textarea "x"
